Goal: Information Seeking & Learning: Learn about a topic

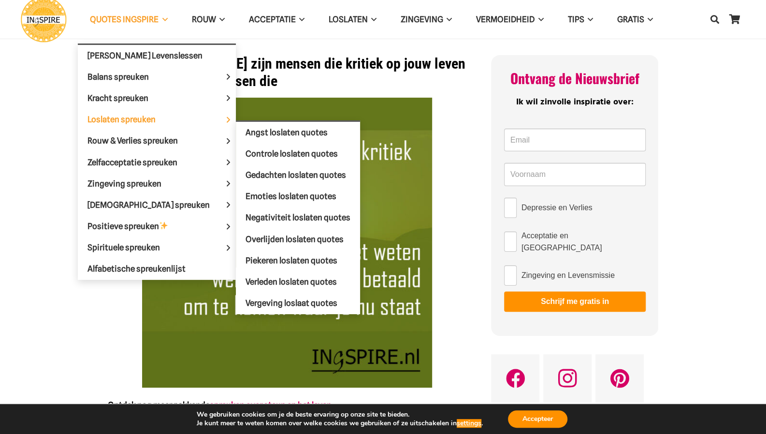
click at [140, 119] on span "Loslaten spreuken" at bounding box center [130, 120] width 85 height 10
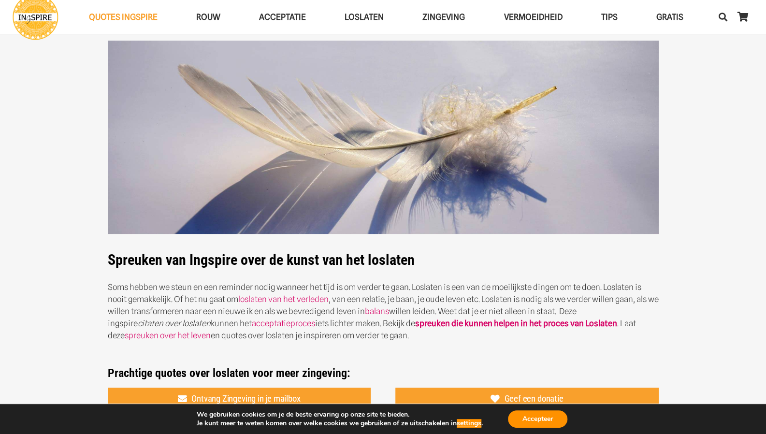
scroll to position [193, 0]
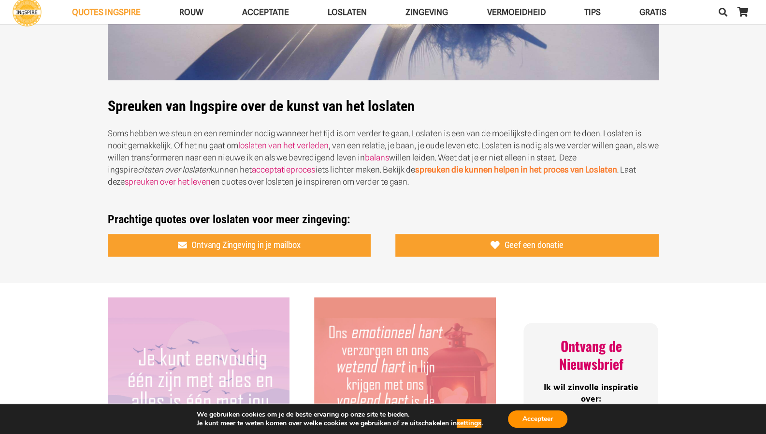
click at [463, 171] on link "spreuken die kunnen helpen in het proces van Loslaten" at bounding box center [516, 170] width 202 height 10
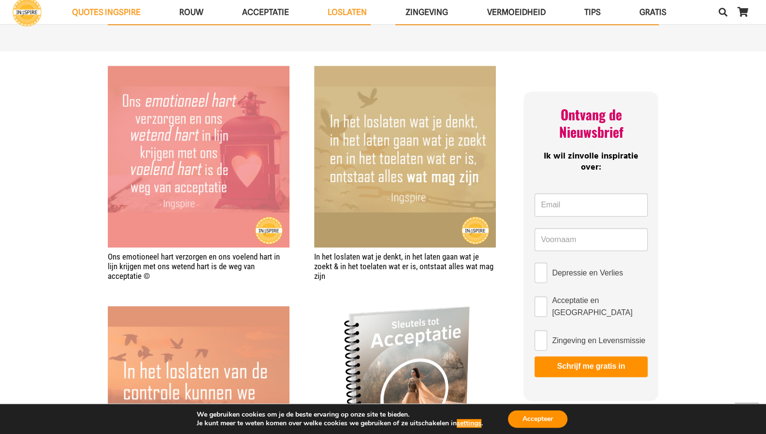
scroll to position [628, 0]
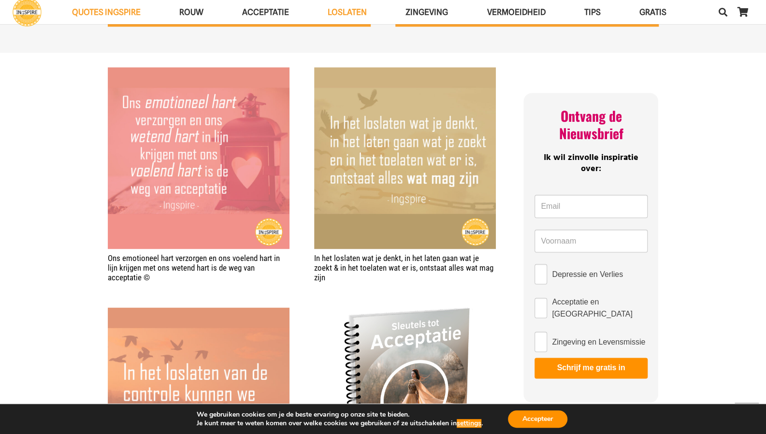
drag, startPoint x: 330, startPoint y: 279, endPoint x: 303, endPoint y: 261, distance: 33.0
drag, startPoint x: 311, startPoint y: 257, endPoint x: 343, endPoint y: 262, distance: 32.3
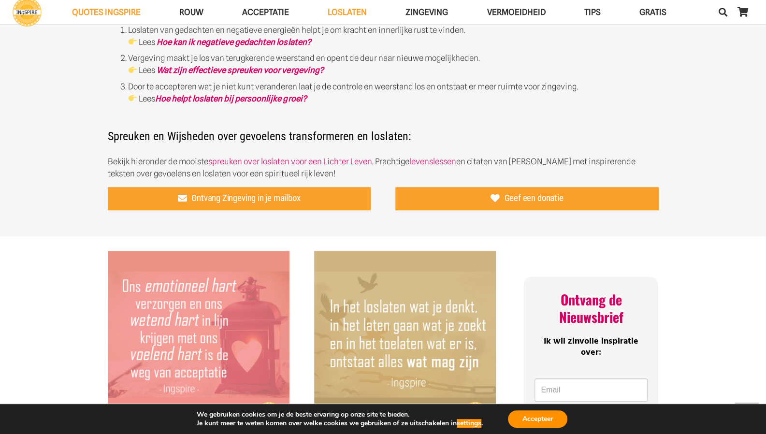
scroll to position [435, 0]
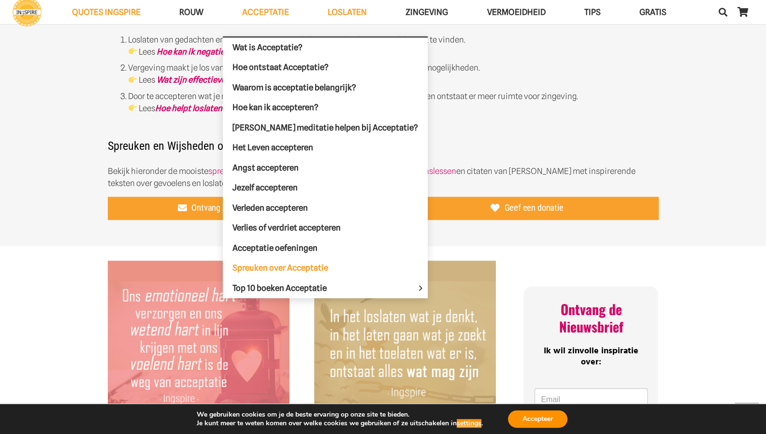
click at [263, 266] on span "Spreuken over Acceptatie" at bounding box center [281, 268] width 96 height 10
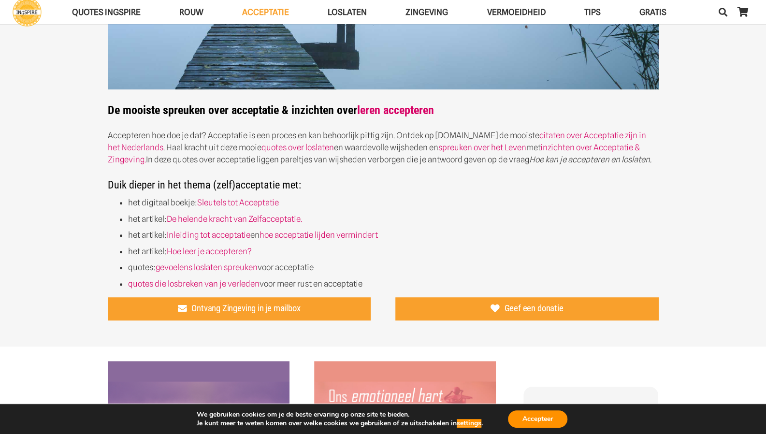
scroll to position [193, 0]
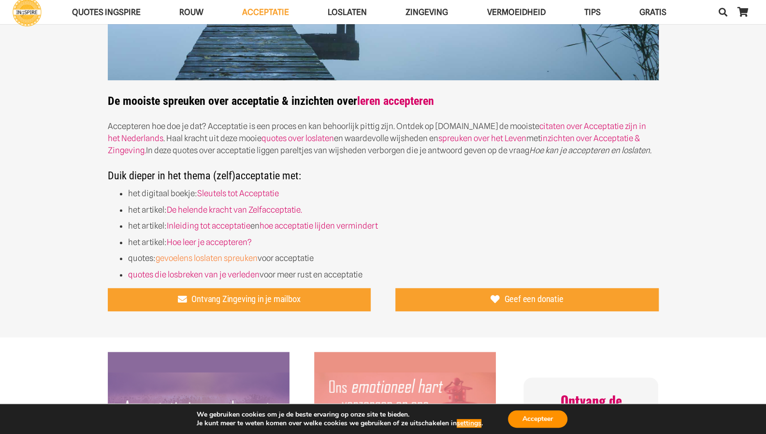
click at [248, 259] on link "gevoelens loslaten spreuken" at bounding box center [207, 258] width 102 height 10
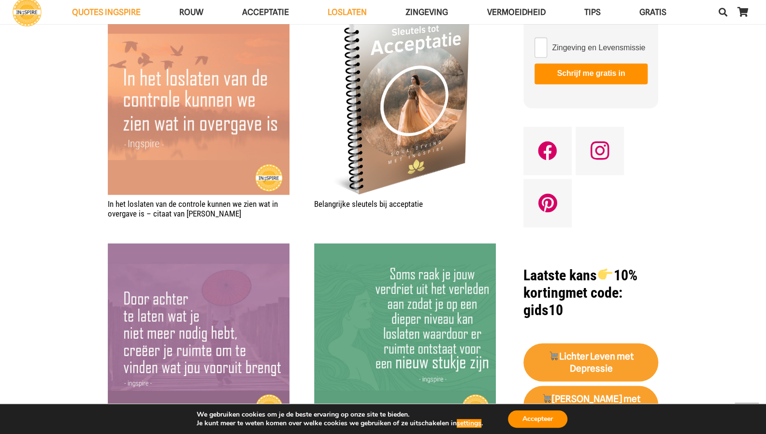
scroll to position [919, 0]
